Goal: Navigation & Orientation: Understand site structure

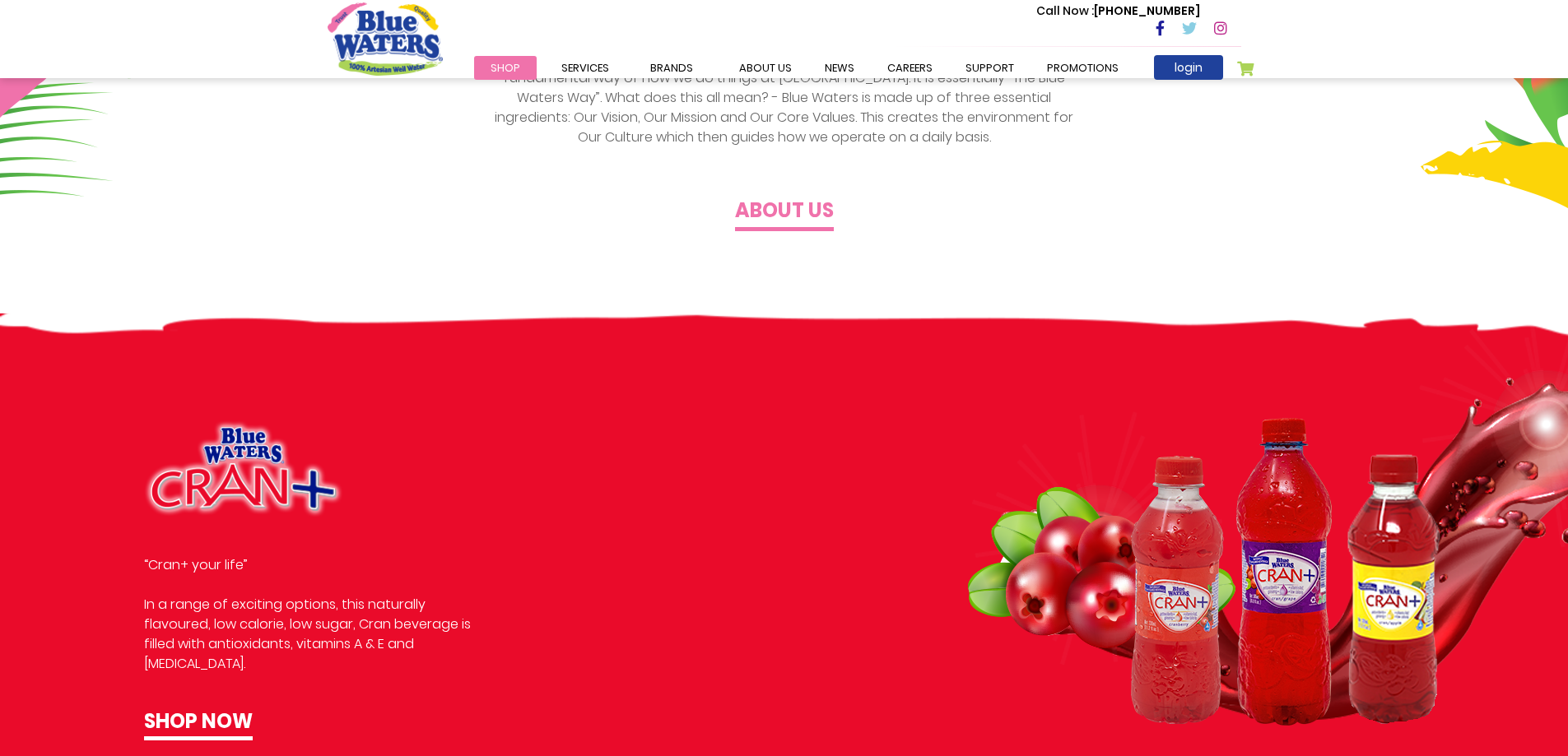
scroll to position [576, 0]
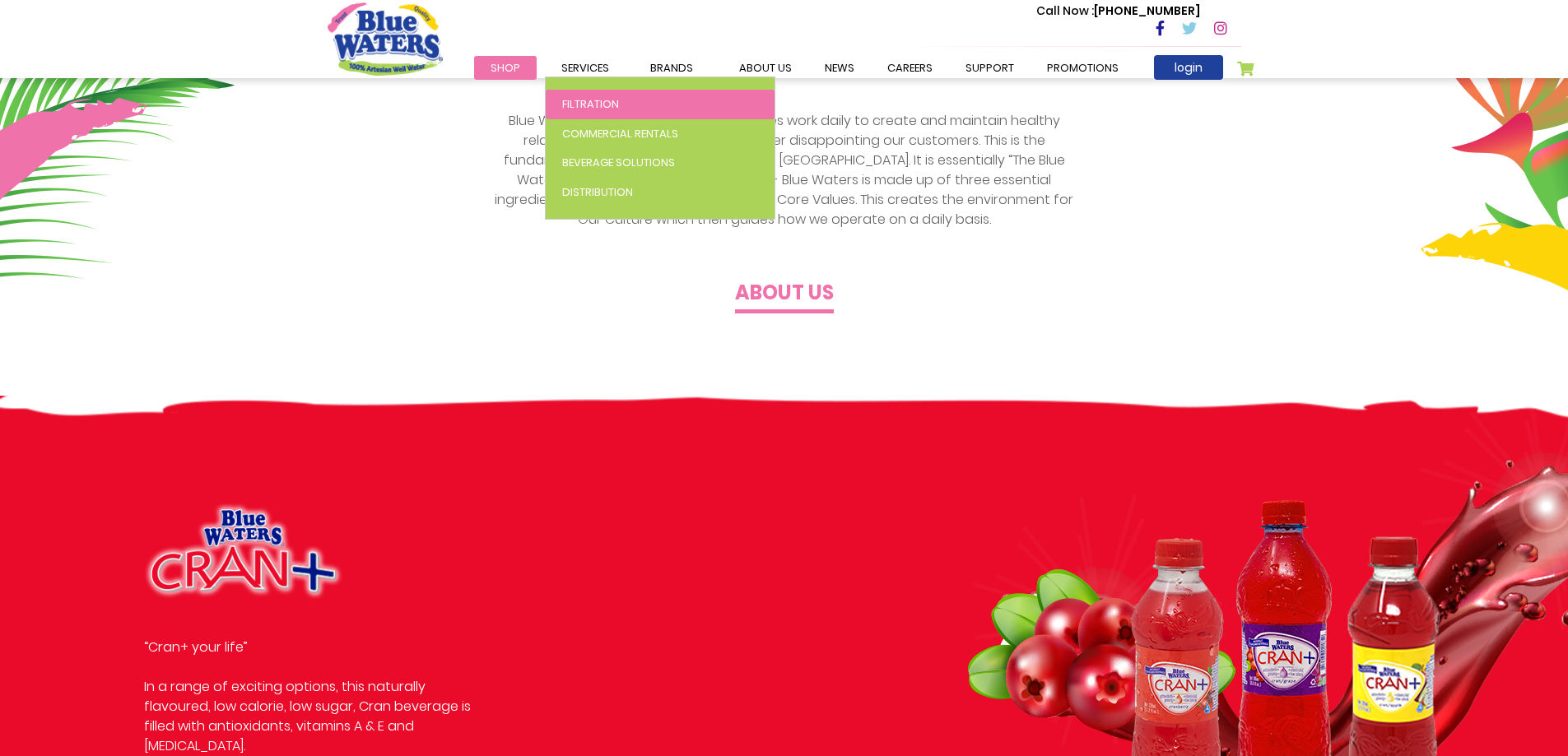
click at [569, 102] on span "Filtration" at bounding box center [590, 104] width 56 height 15
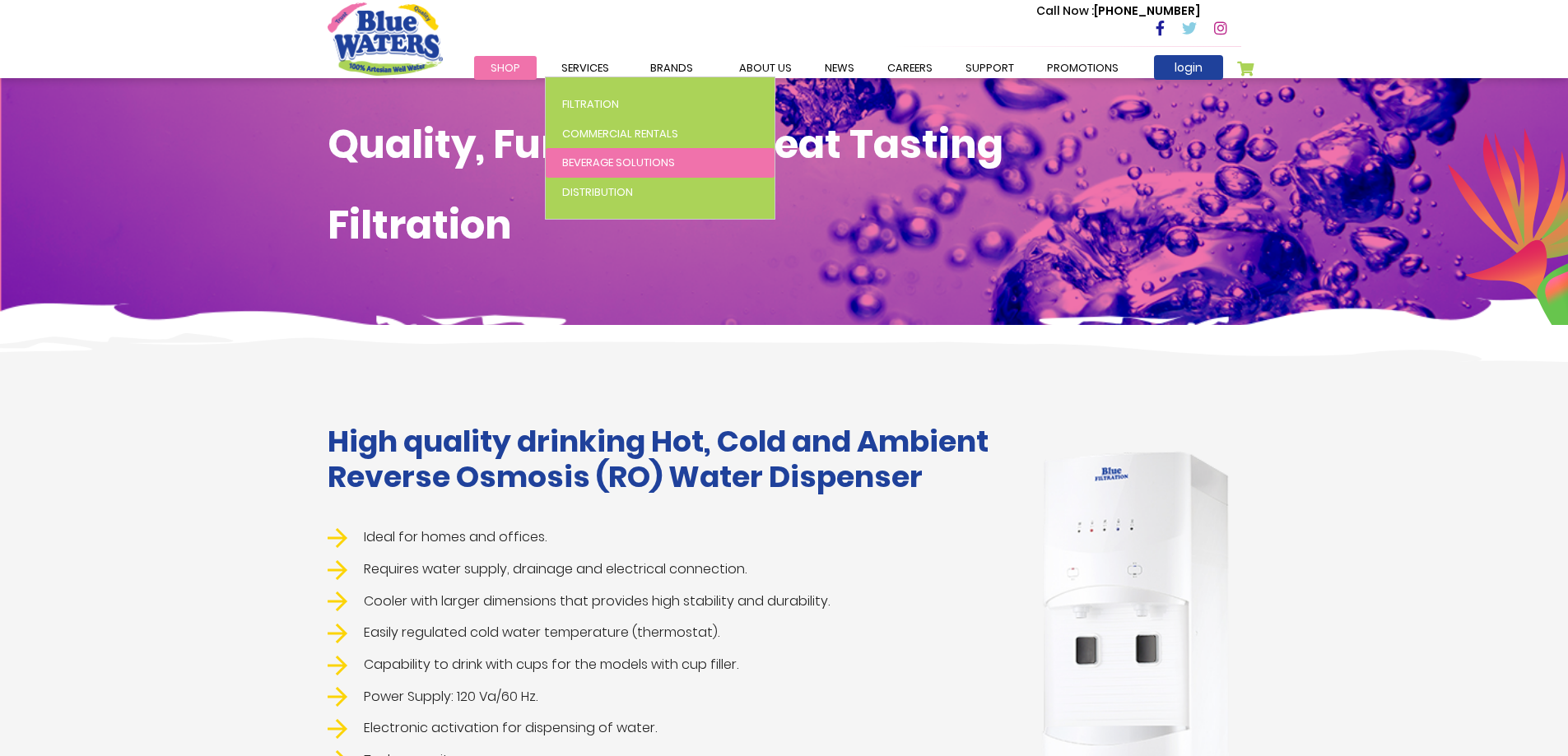
click at [591, 155] on span "Beverage Solutions" at bounding box center [619, 162] width 113 height 15
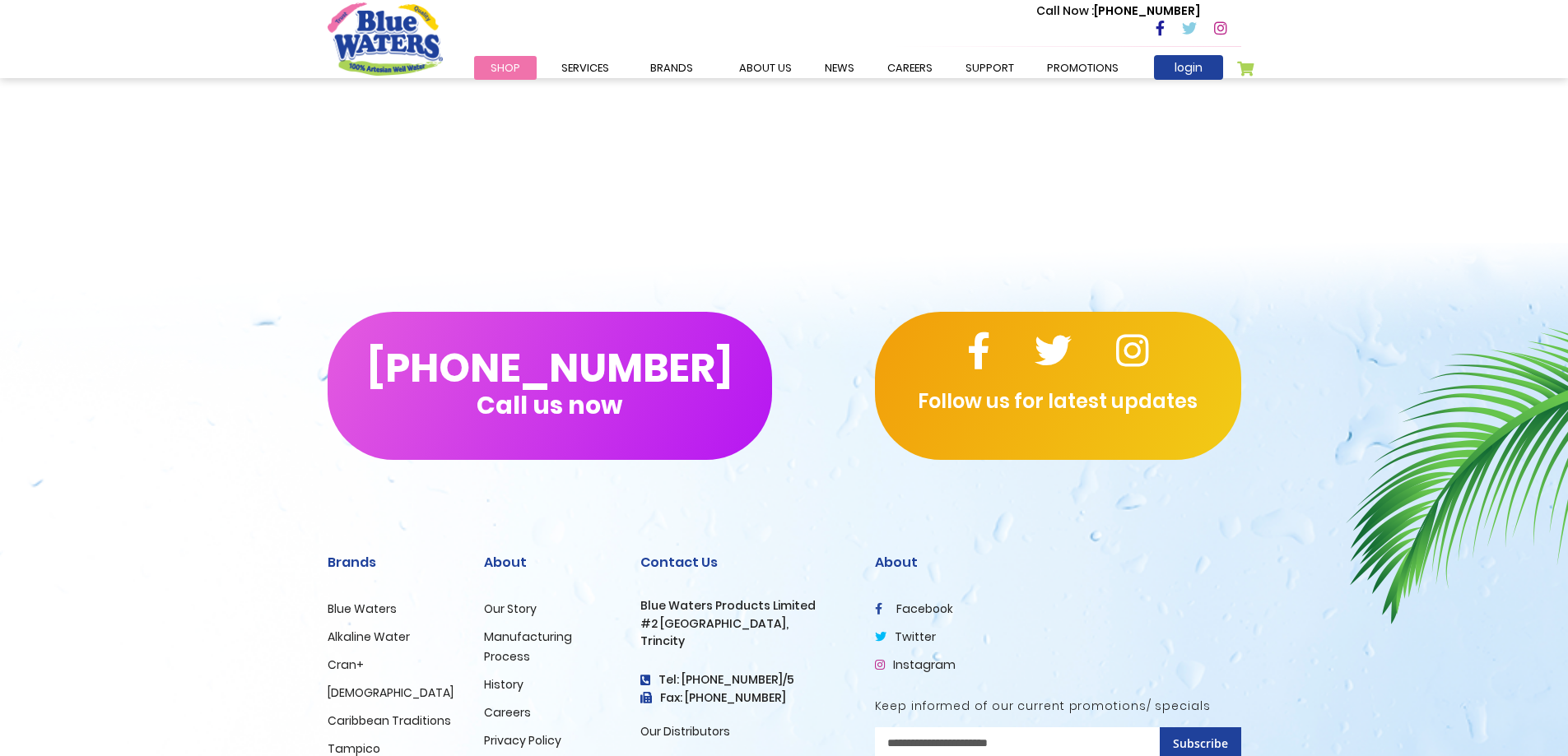
scroll to position [2961, 0]
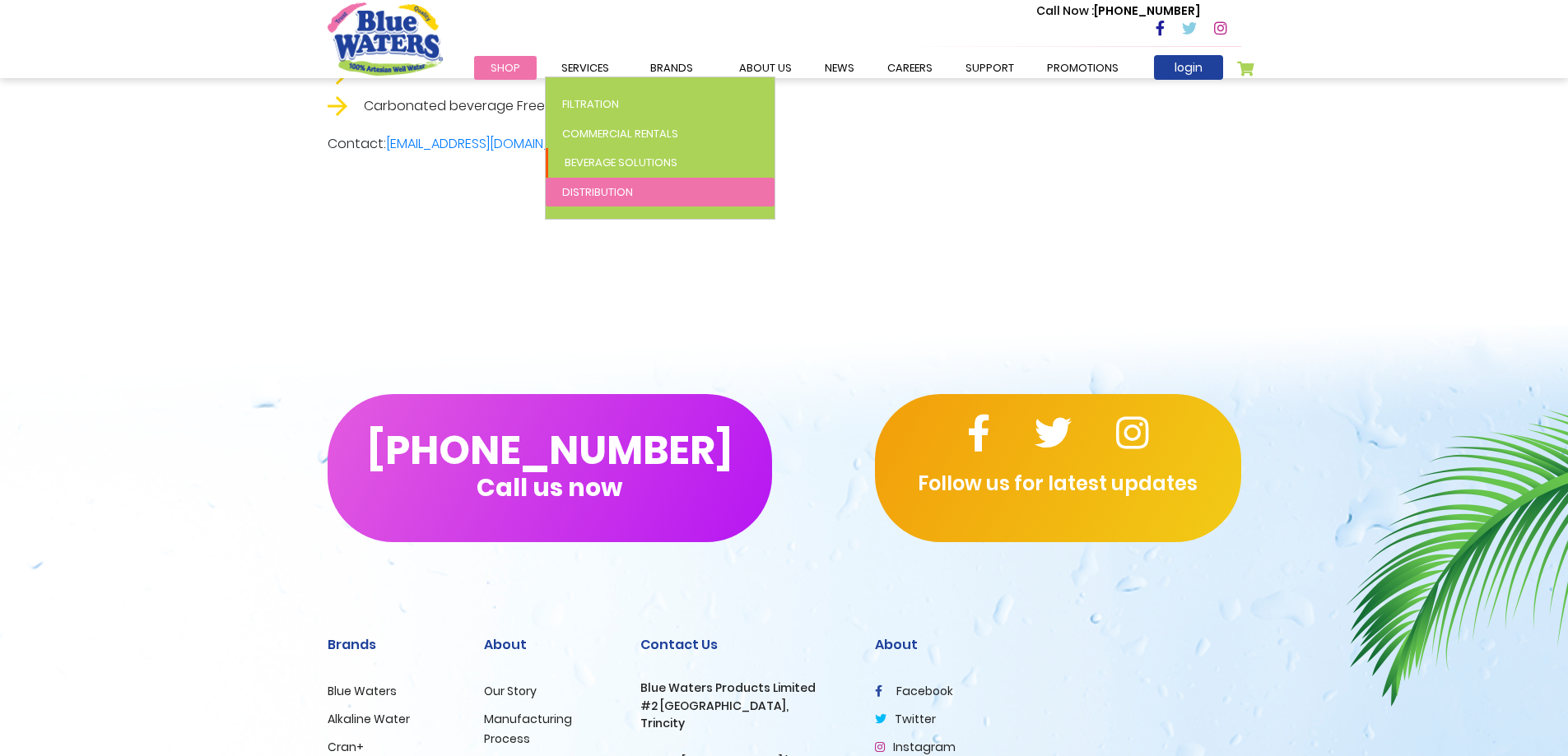
click at [600, 186] on span "Distribution" at bounding box center [598, 191] width 71 height 15
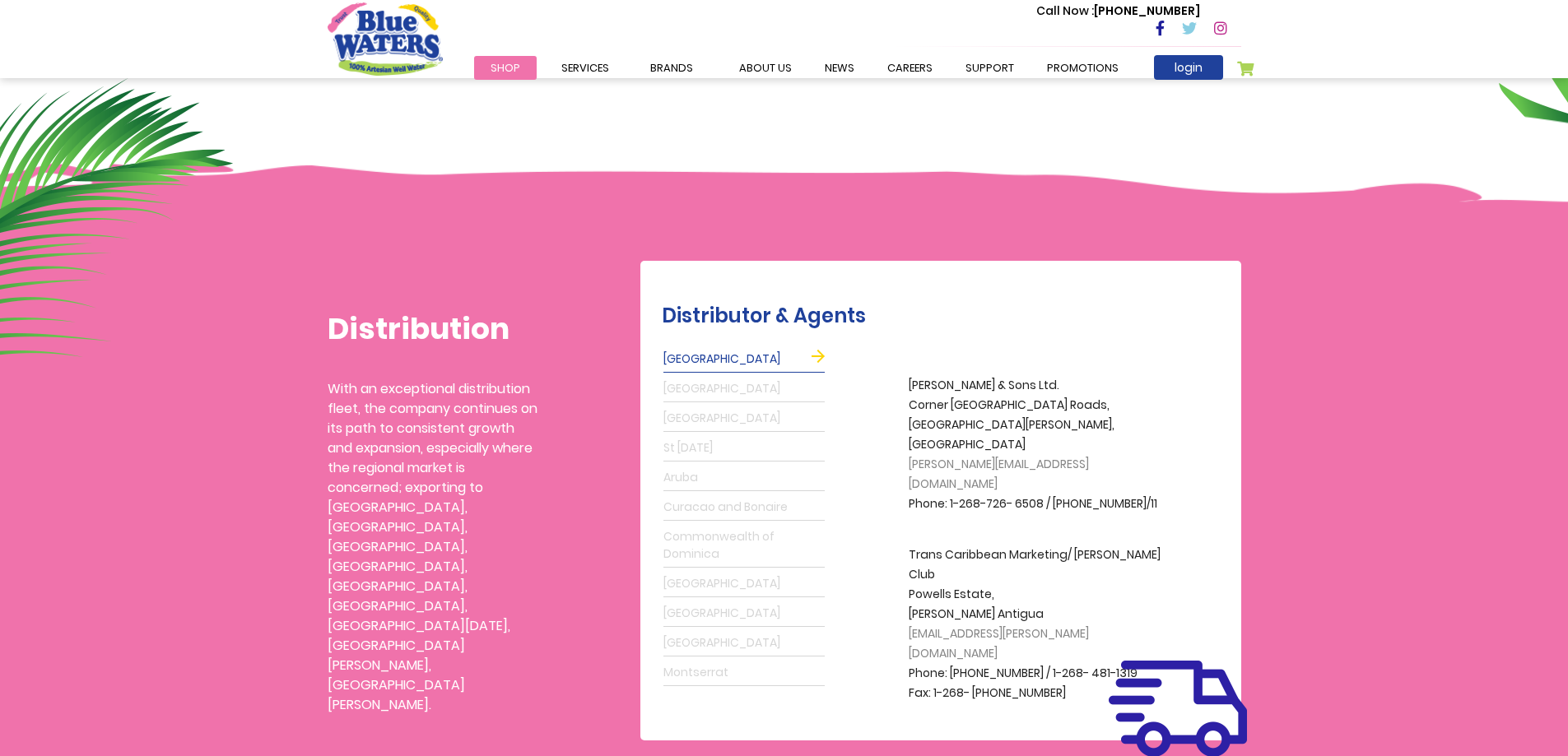
scroll to position [329, 0]
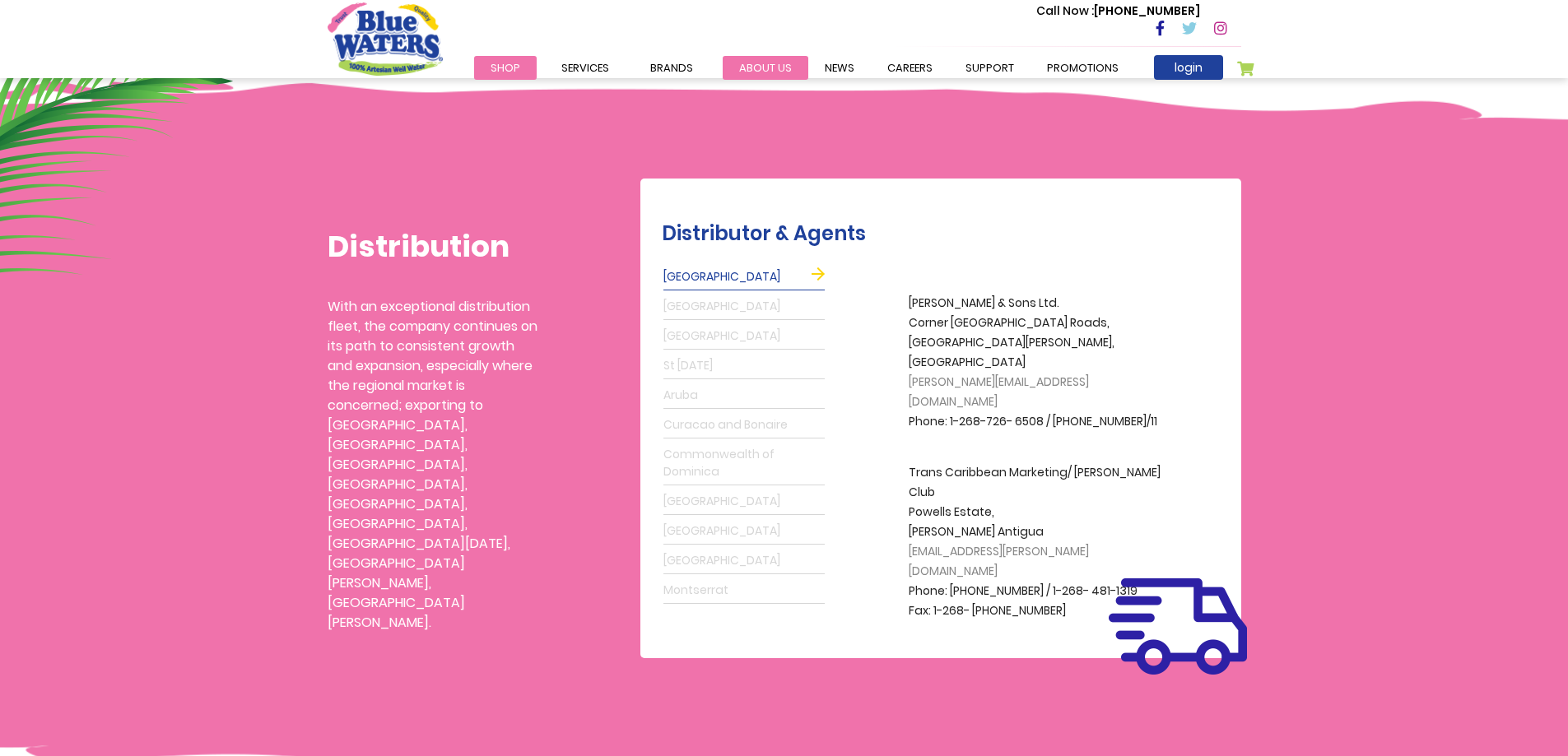
click at [748, 65] on link "about us" at bounding box center [765, 67] width 86 height 24
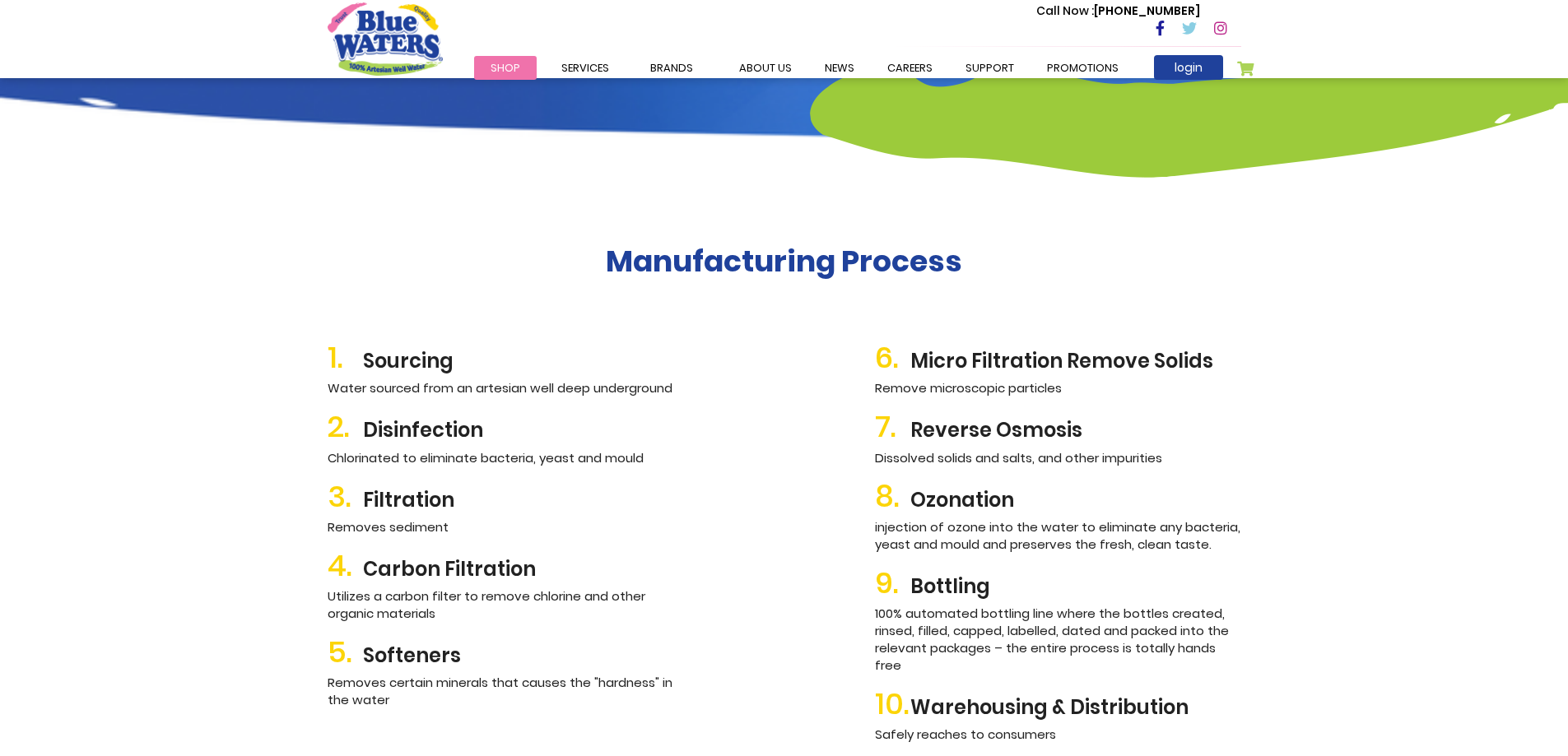
scroll to position [1728, 0]
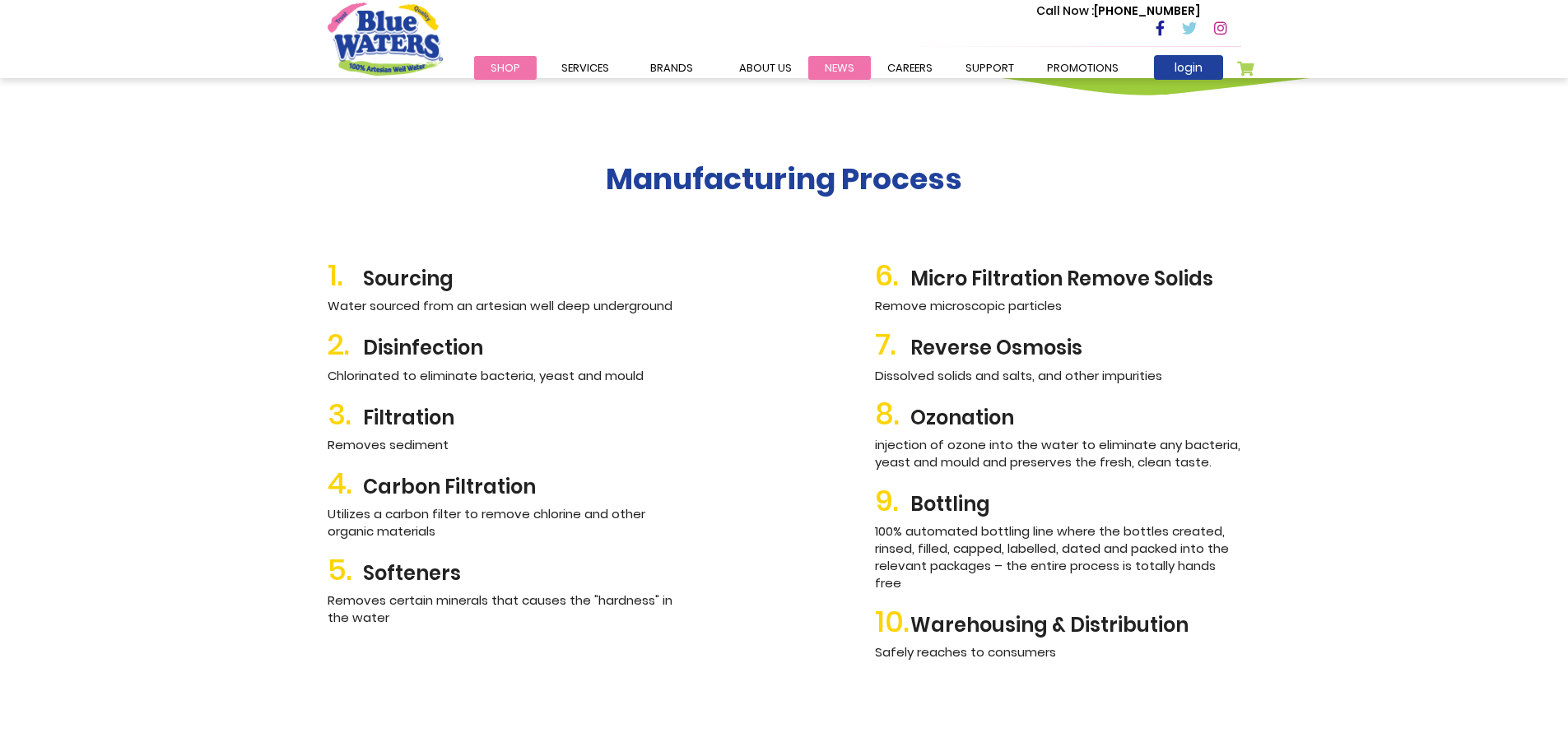
click at [839, 66] on link "News" at bounding box center [839, 67] width 63 height 24
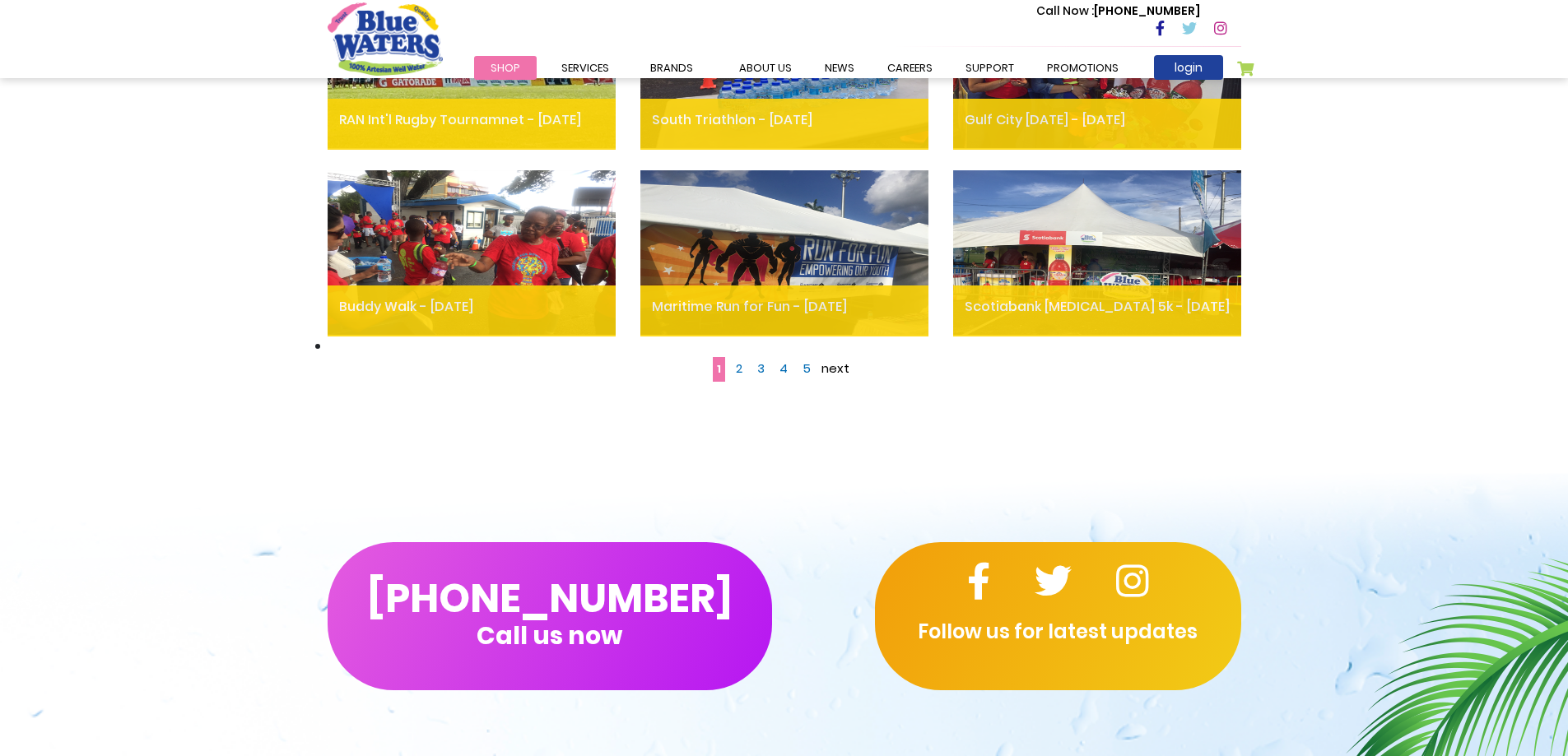
scroll to position [1152, 0]
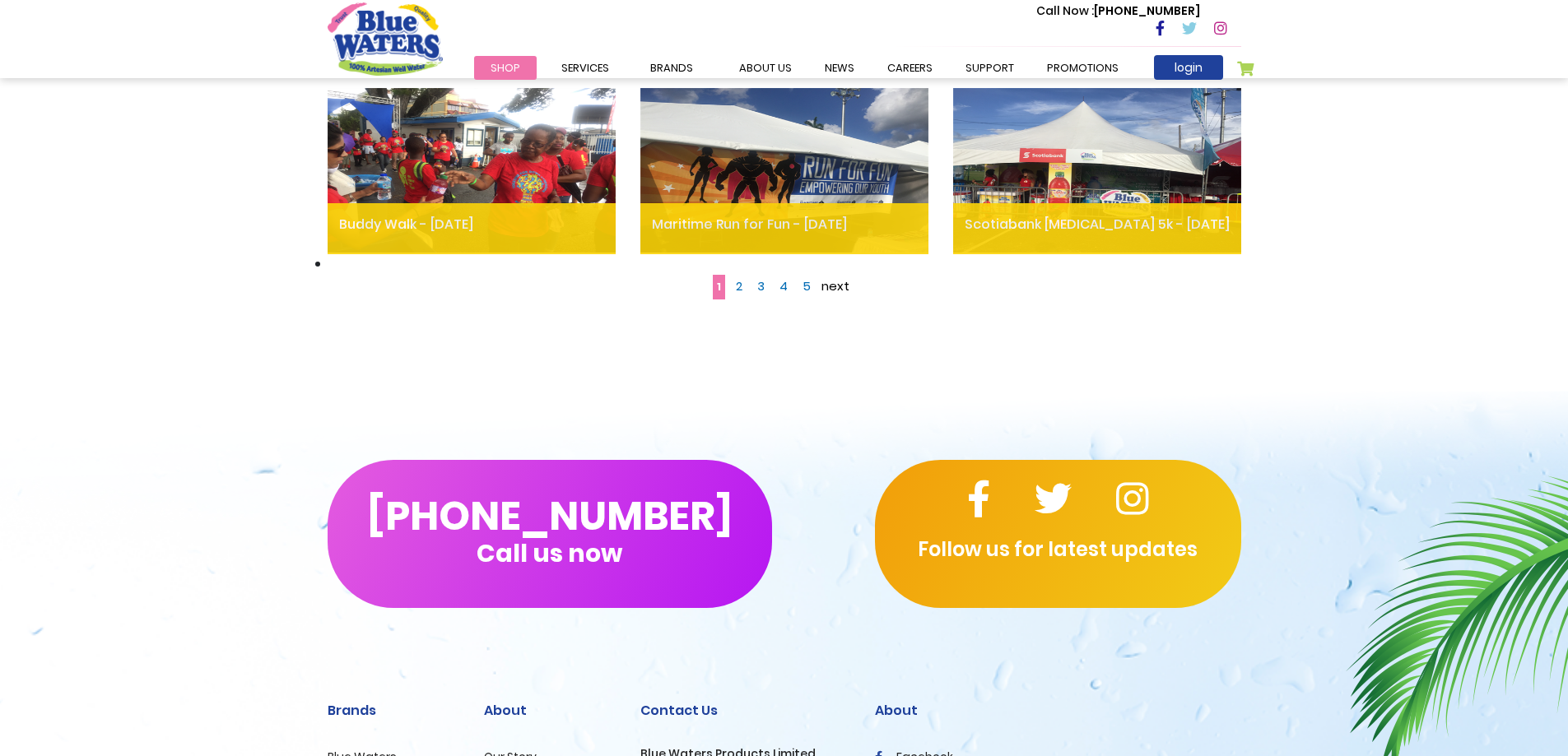
click at [832, 286] on span "next" at bounding box center [835, 285] width 28 height 17
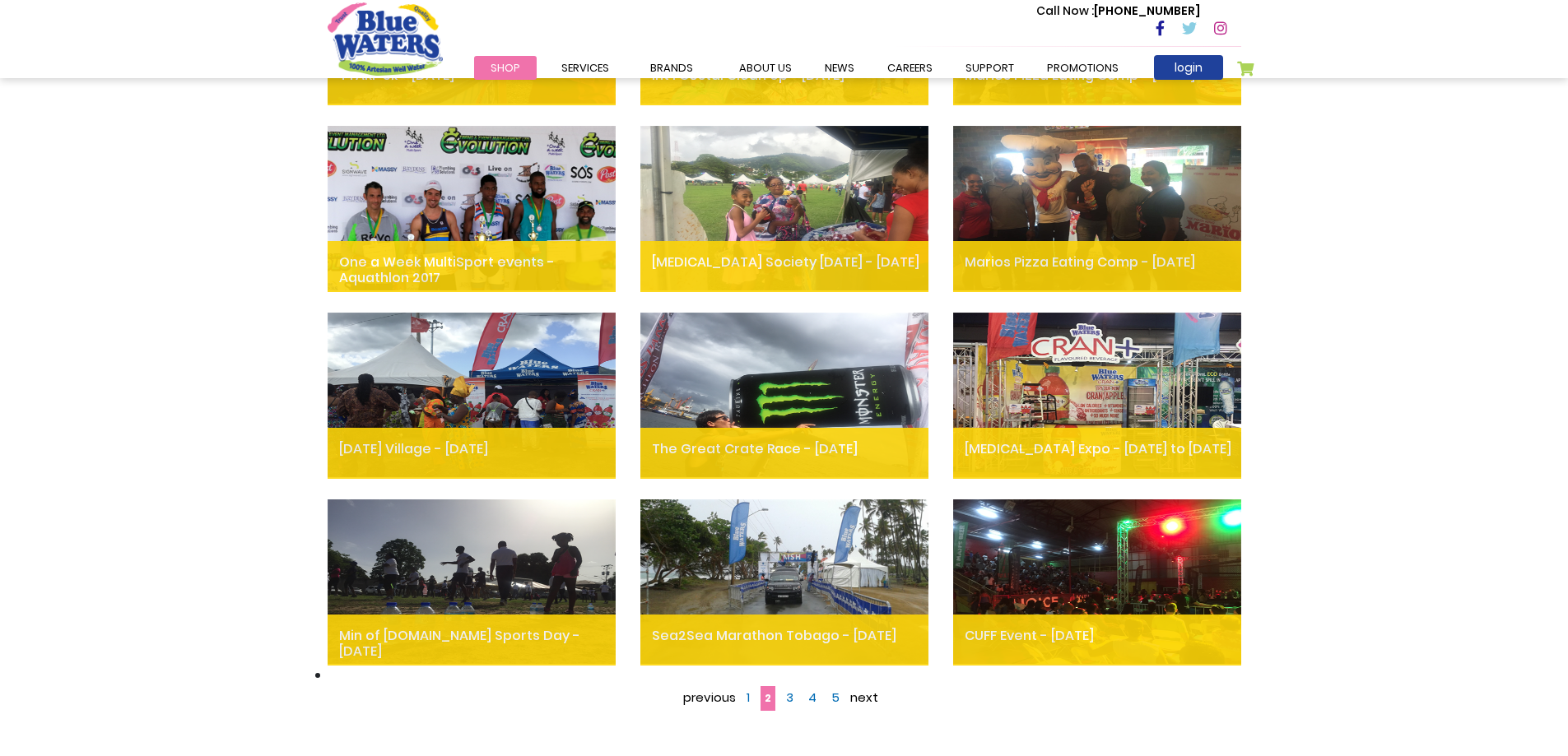
scroll to position [1152, 0]
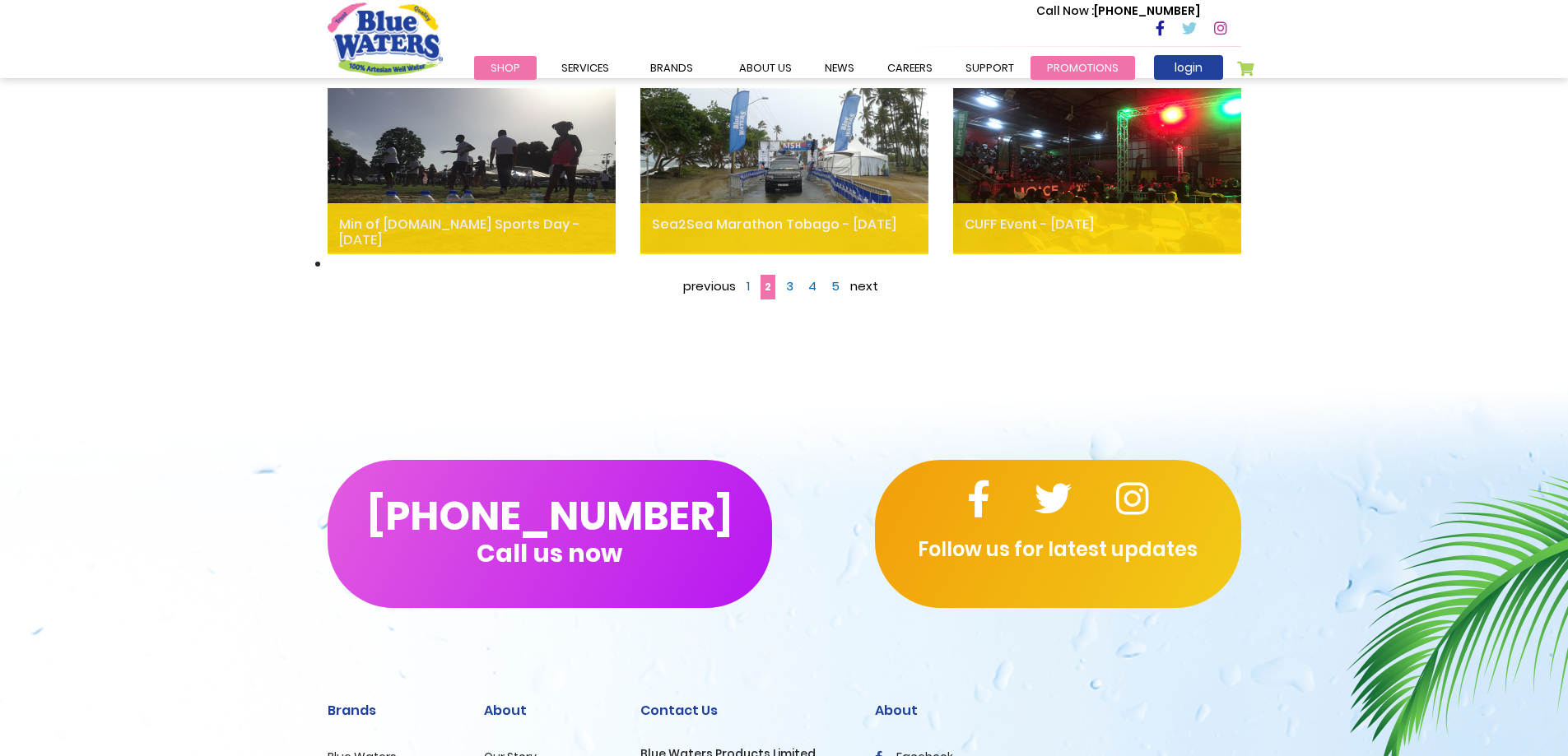
click at [1083, 57] on link "Promotions" at bounding box center [1082, 67] width 105 height 24
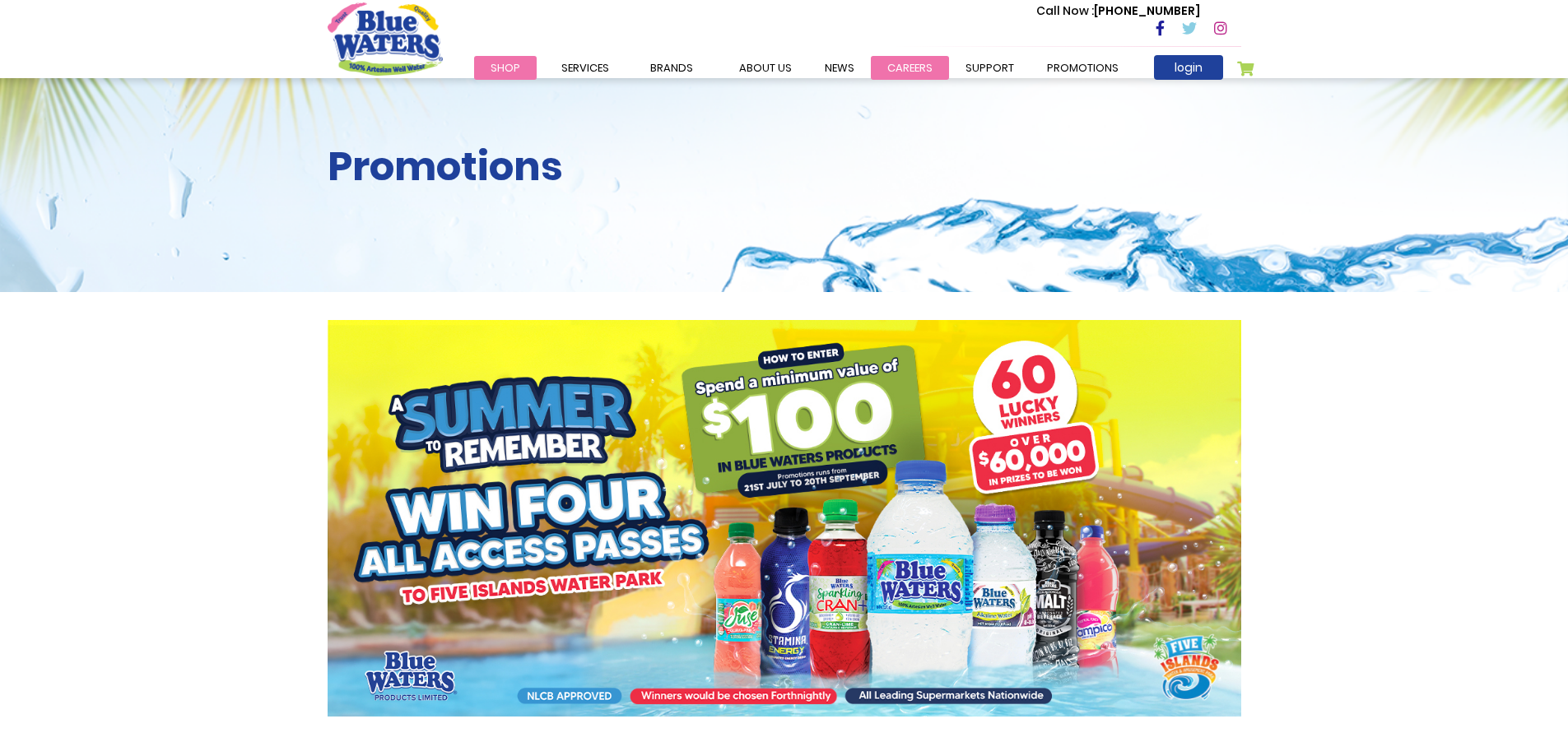
click at [912, 66] on link "careers" at bounding box center [910, 67] width 78 height 24
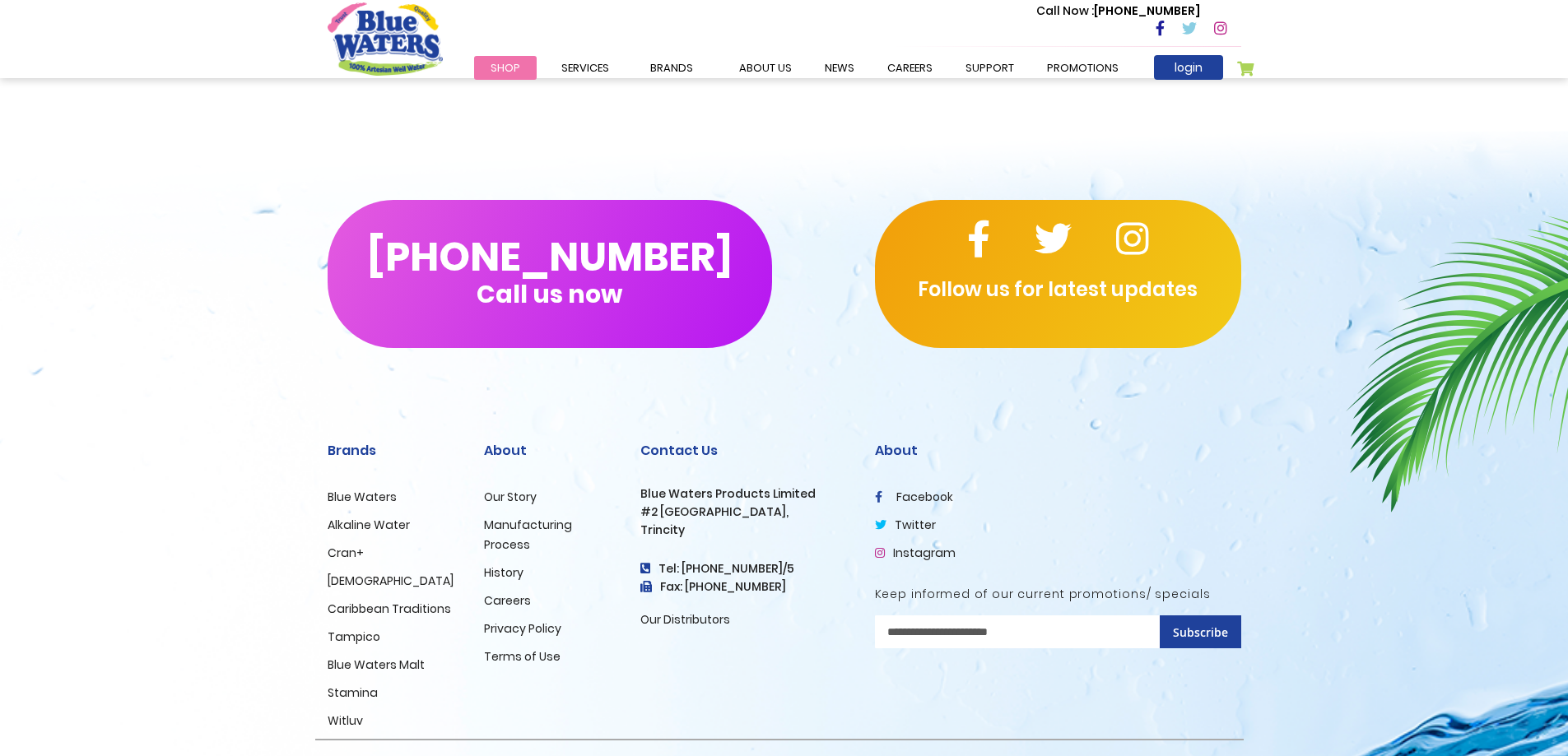
scroll to position [1525, 0]
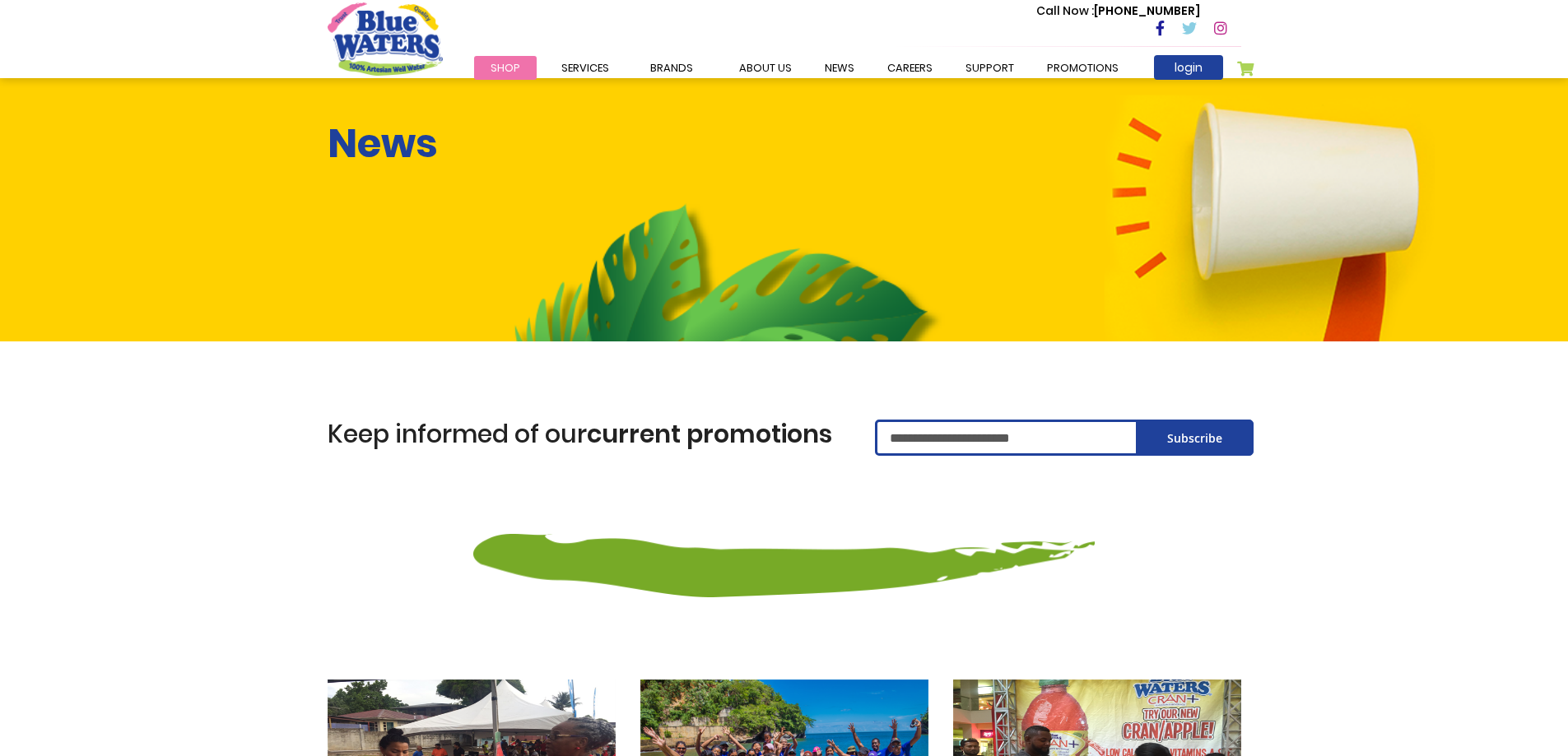
scroll to position [1152, 0]
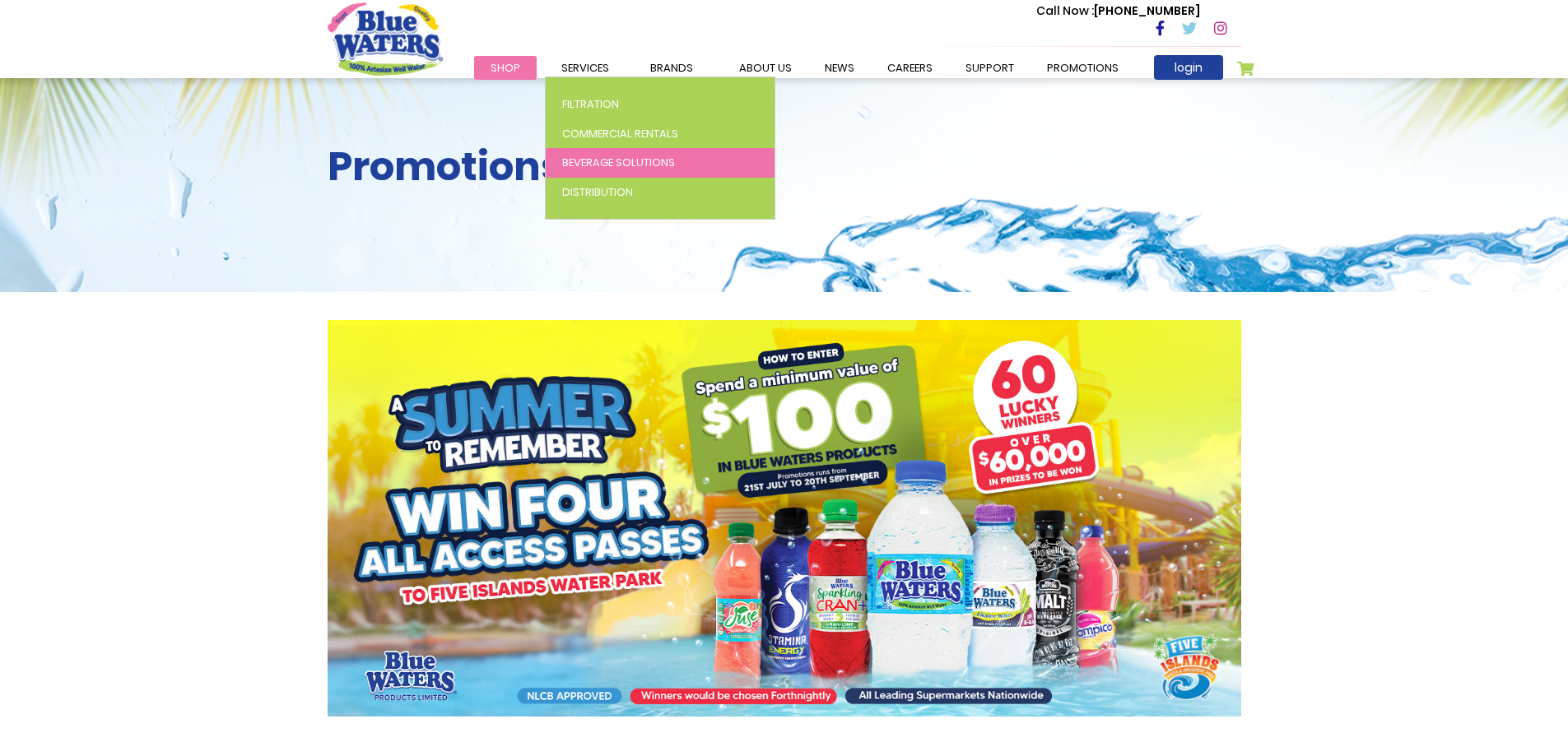
click at [580, 157] on span "Beverage Solutions" at bounding box center [619, 162] width 113 height 15
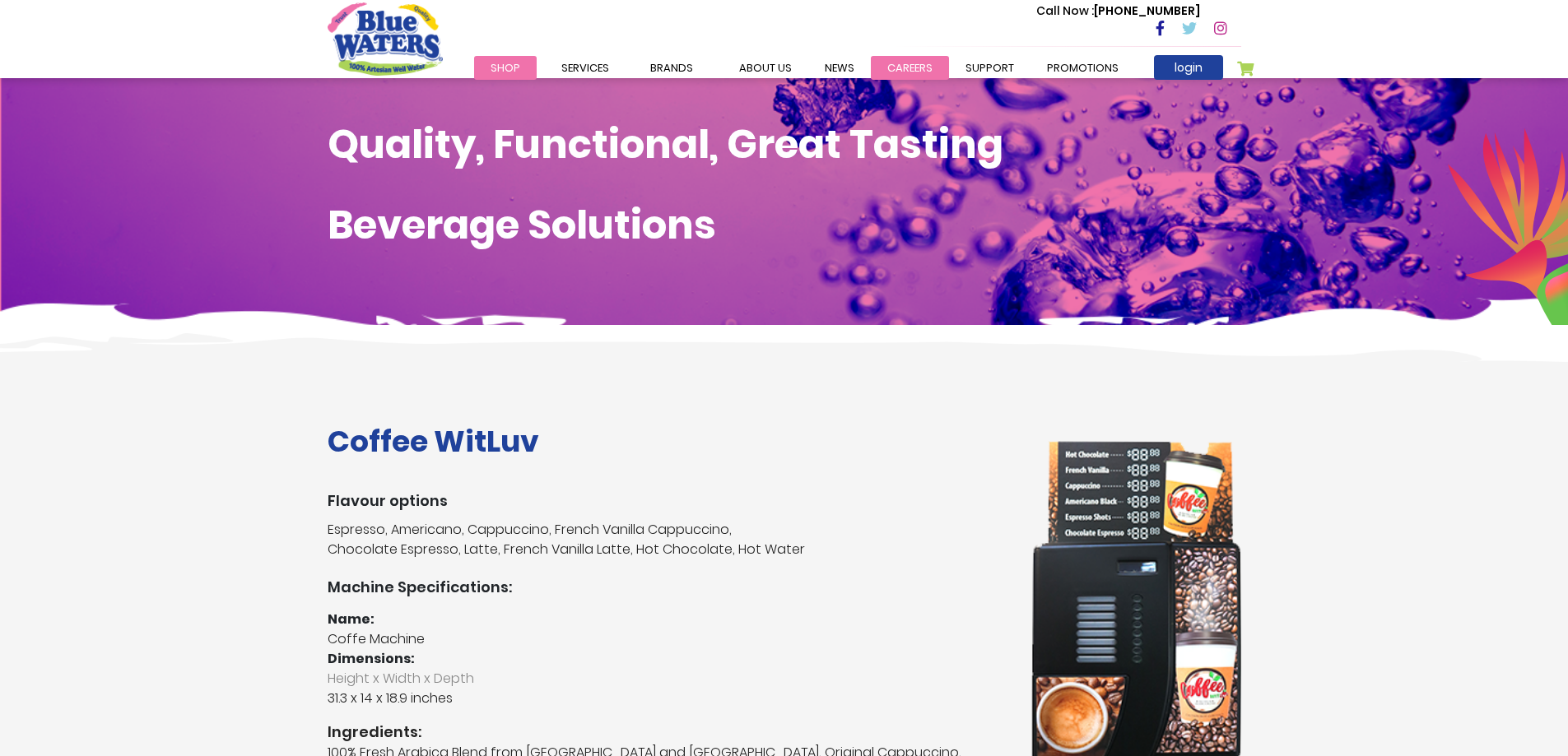
click at [894, 65] on link "careers" at bounding box center [910, 67] width 78 height 24
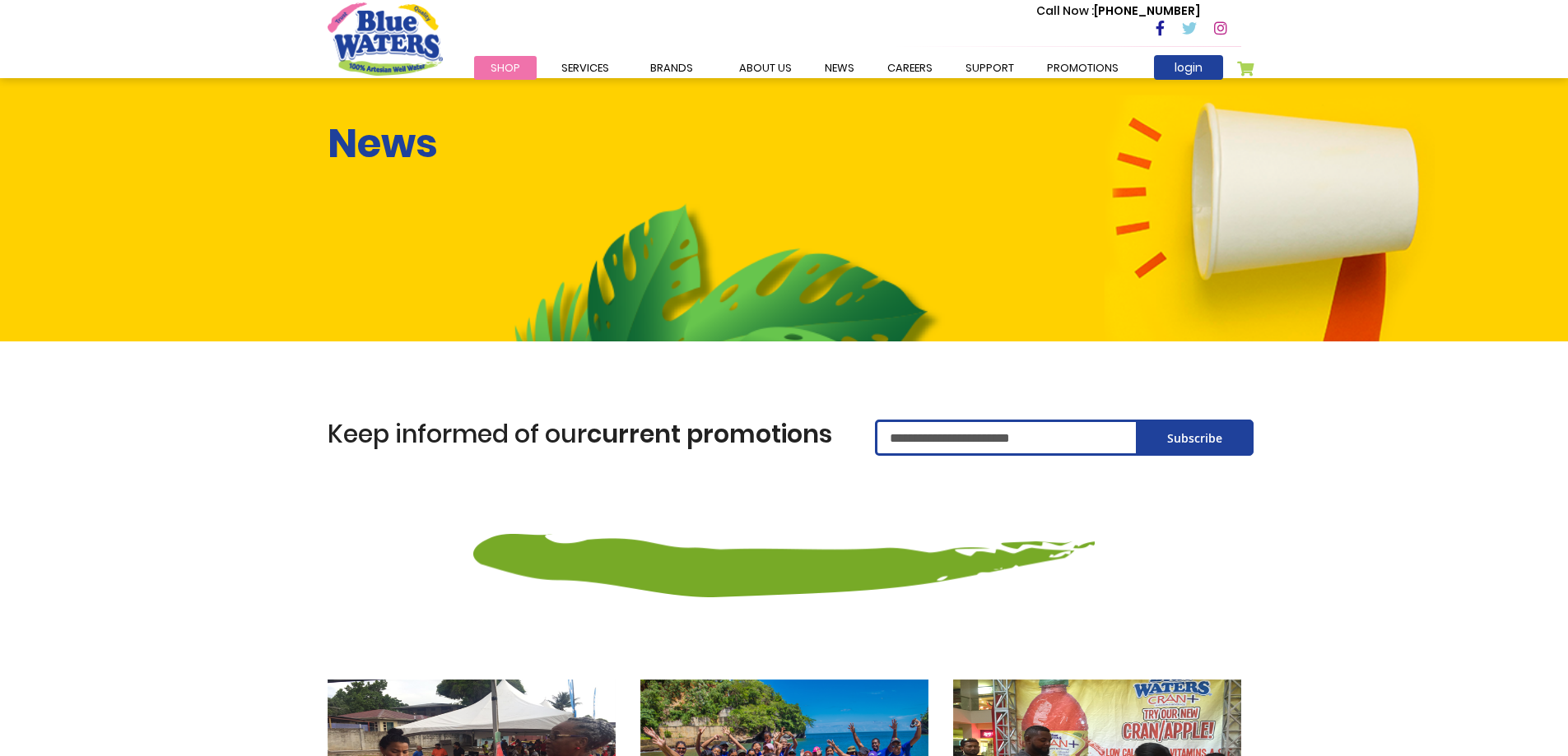
scroll to position [1152, 0]
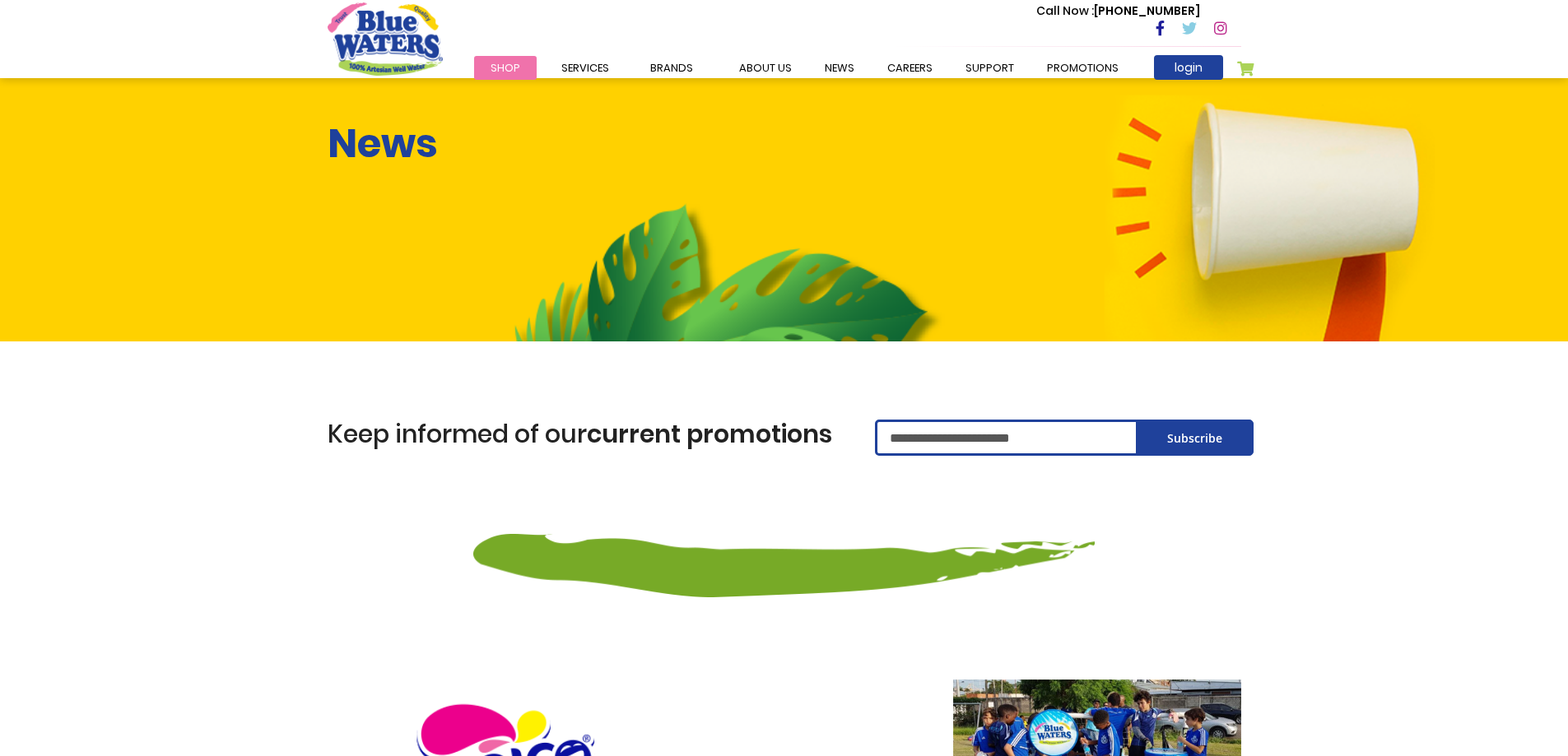
scroll to position [1152, 0]
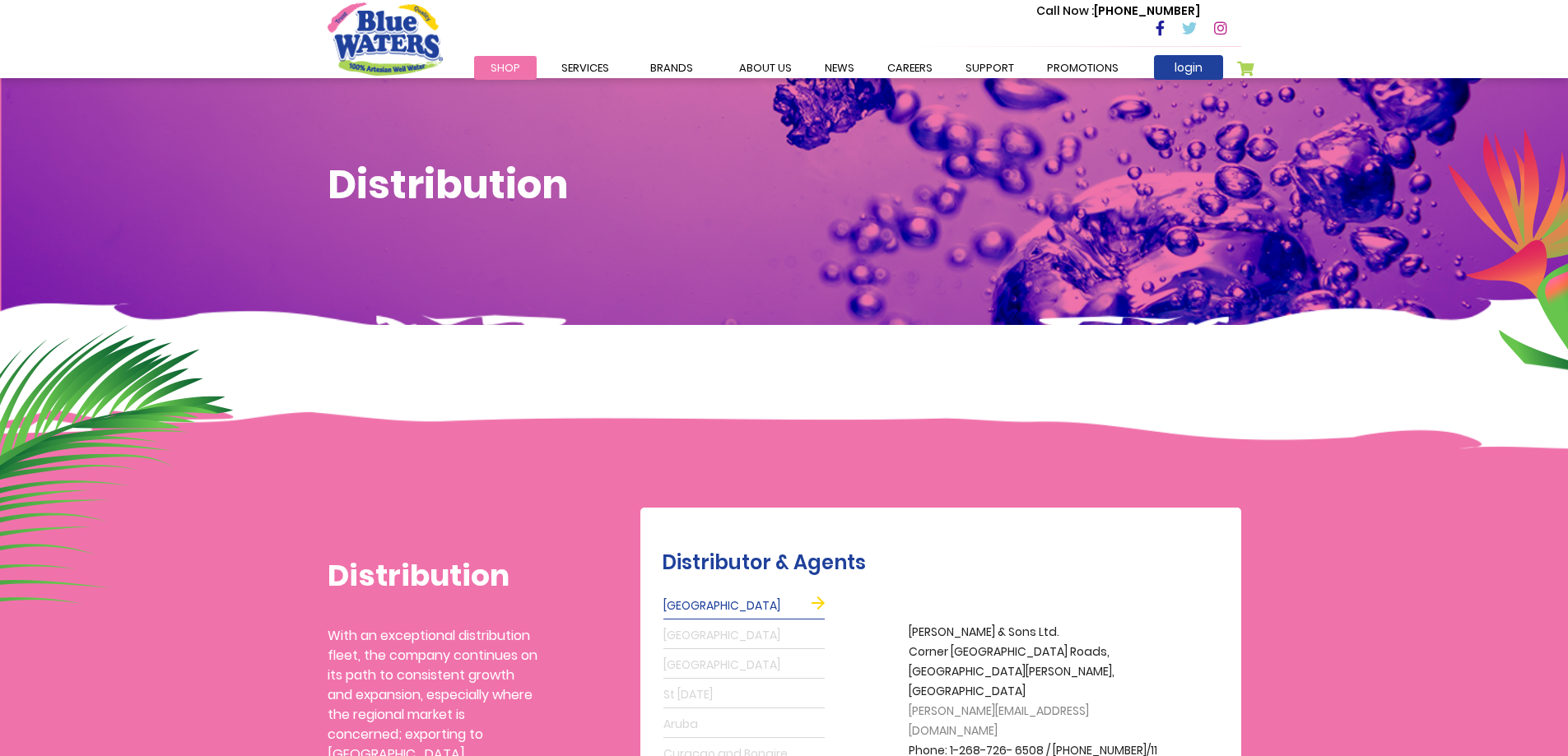
scroll to position [329, 0]
